Goal: Transaction & Acquisition: Purchase product/service

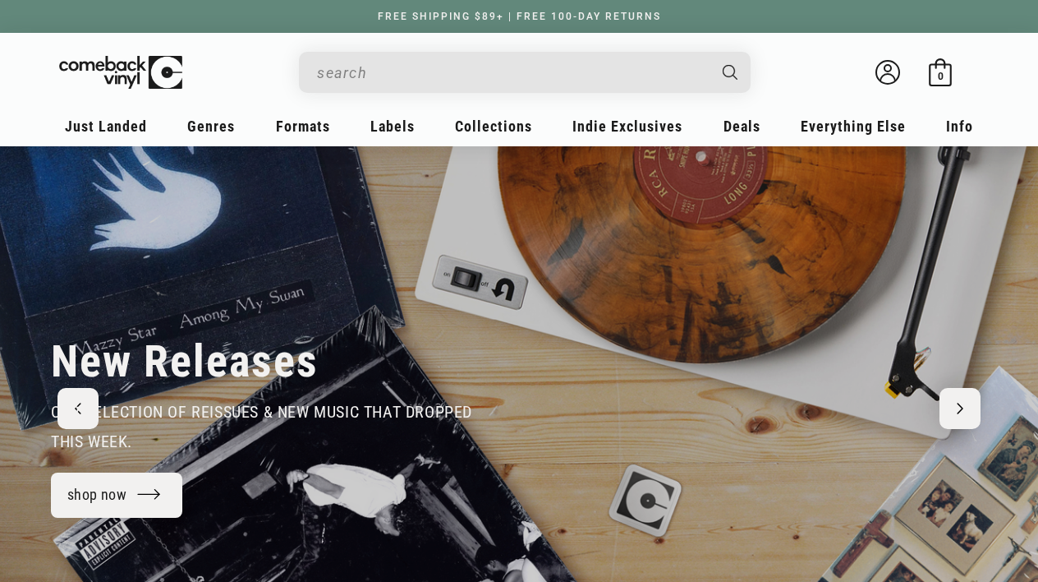
click at [375, 76] on input "Search" at bounding box center [511, 73] width 389 height 34
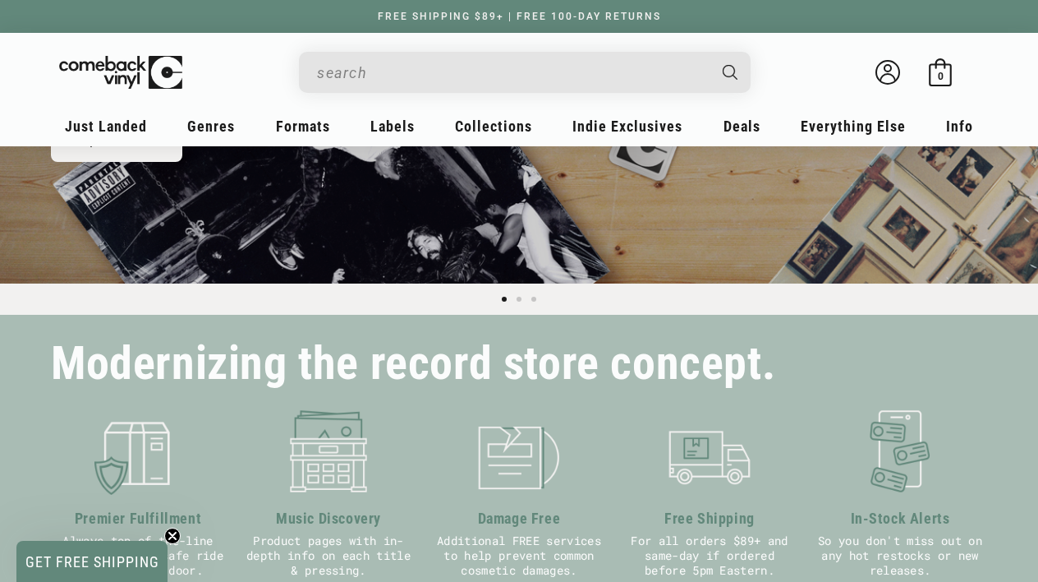
scroll to position [81, 0]
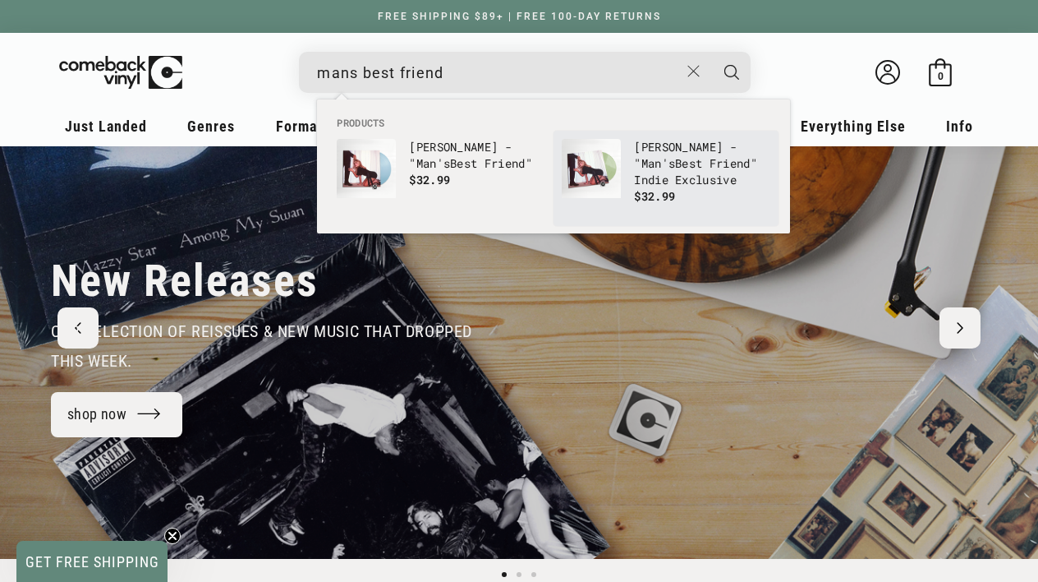
type input "mans best friend"
click at [573, 170] on img "Products" at bounding box center [591, 168] width 59 height 59
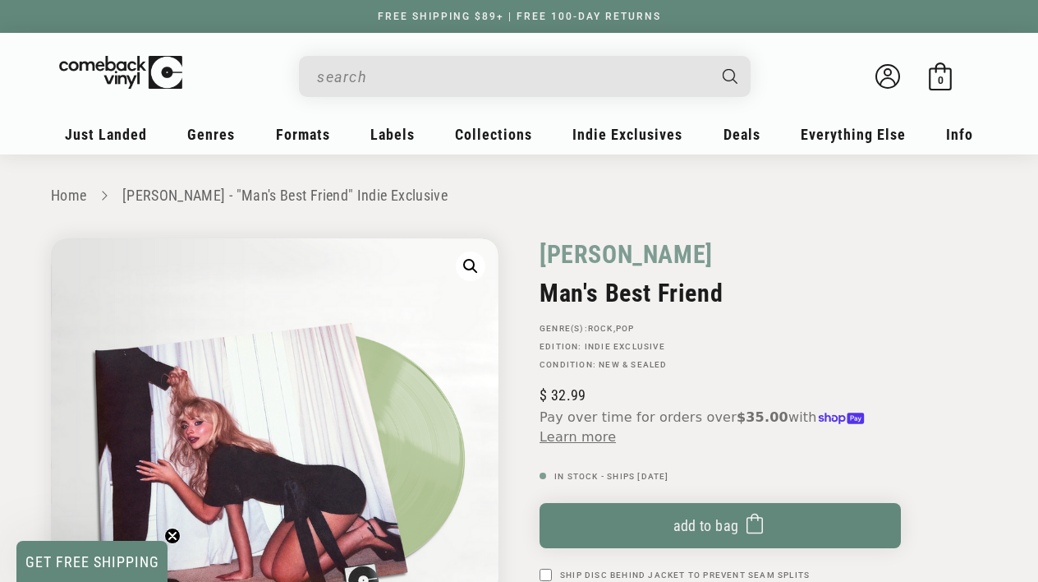
click at [454, 81] on input "When autocomplete results are available use up and down arrows to review and en…" at bounding box center [511, 77] width 389 height 34
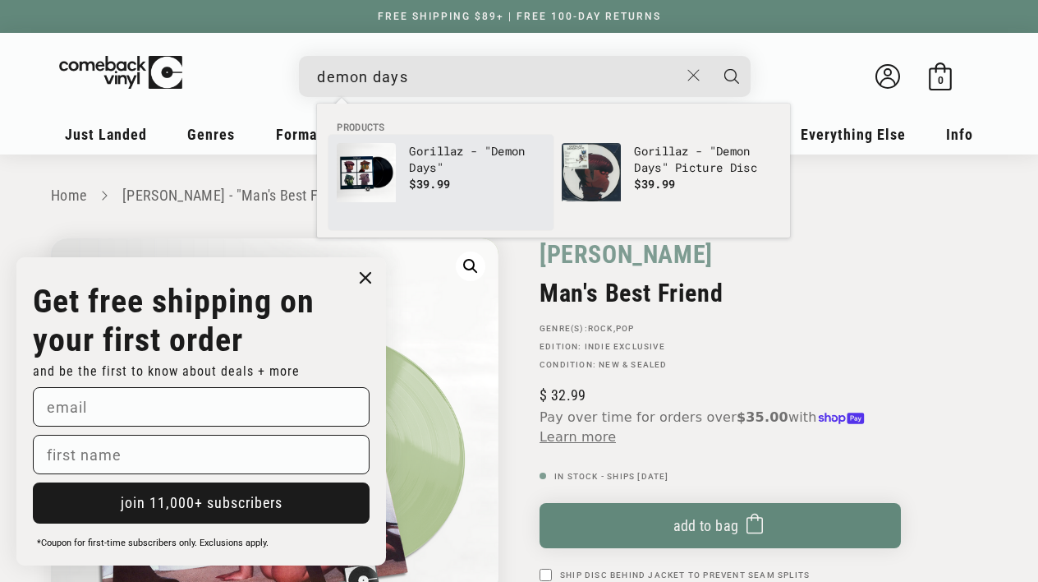
type input "demon days"
click at [481, 150] on p "Gorillaz - " Demon Days "" at bounding box center [477, 159] width 136 height 33
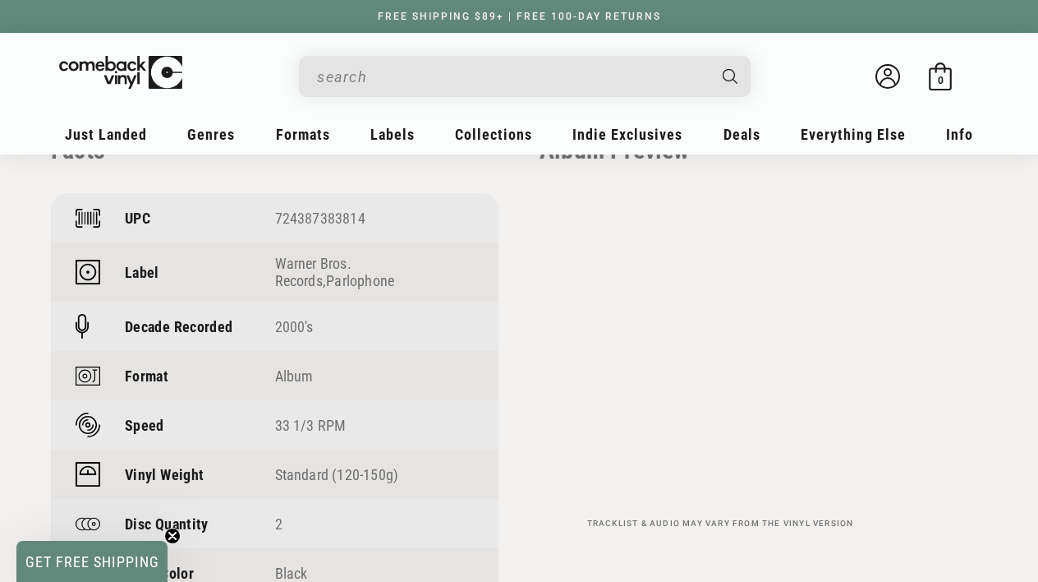
scroll to position [1170, 0]
